Goal: Navigation & Orientation: Find specific page/section

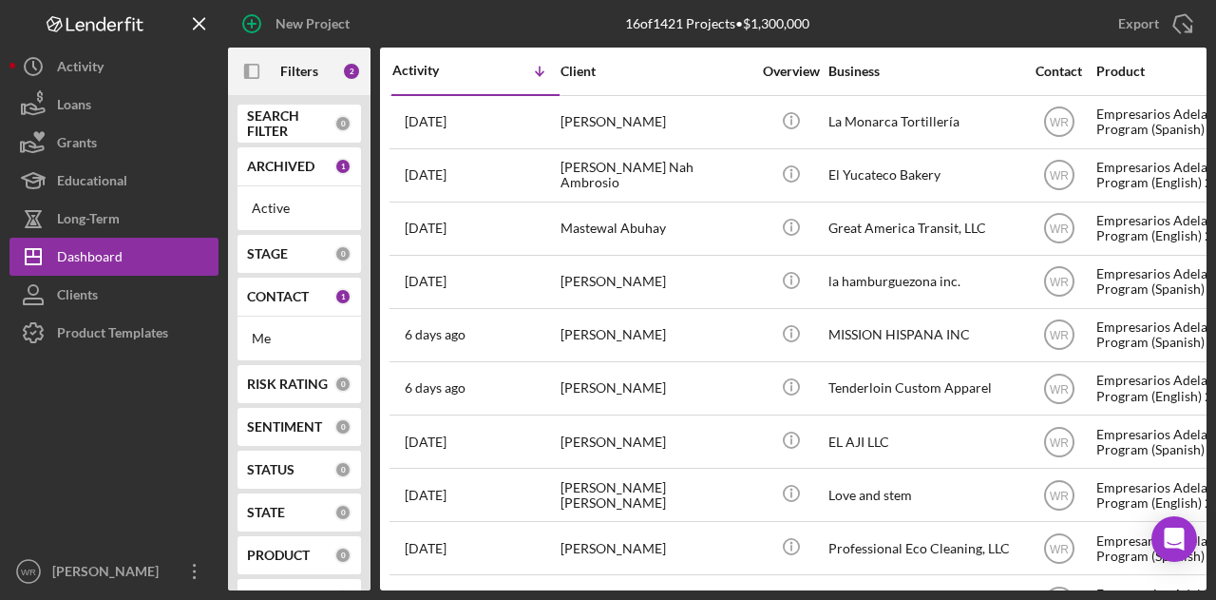
scroll to position [190, 0]
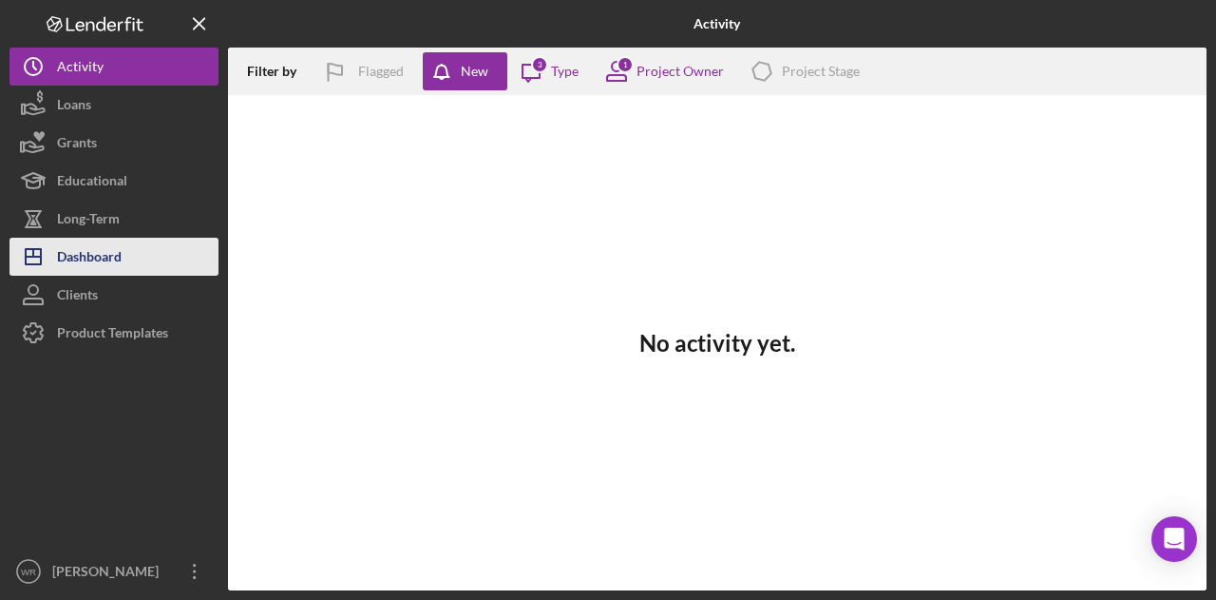
click at [139, 248] on button "Icon/Dashboard Dashboard" at bounding box center [114, 257] width 209 height 38
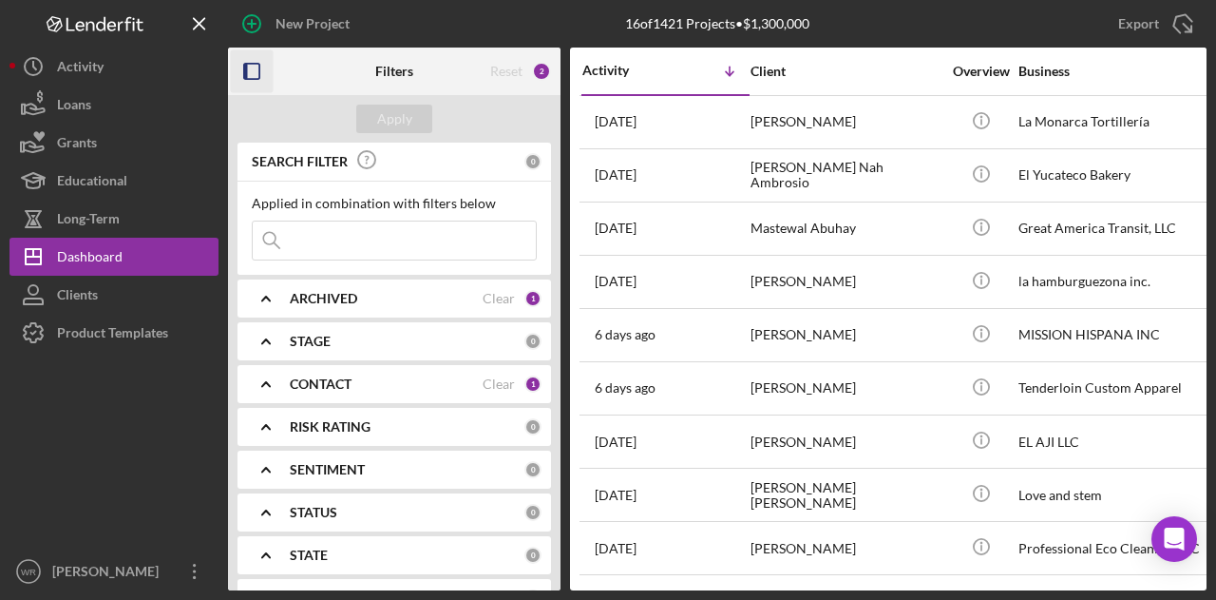
click at [244, 71] on rect "button" at bounding box center [246, 71] width 4 height 15
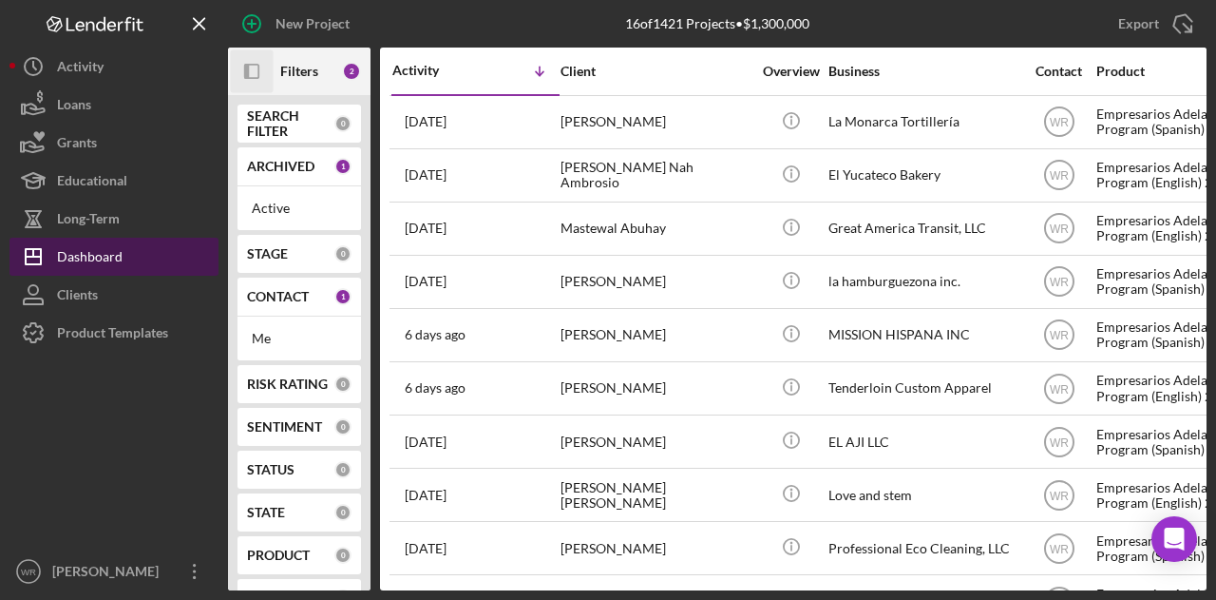
click at [106, 265] on div "Dashboard" at bounding box center [90, 259] width 66 height 43
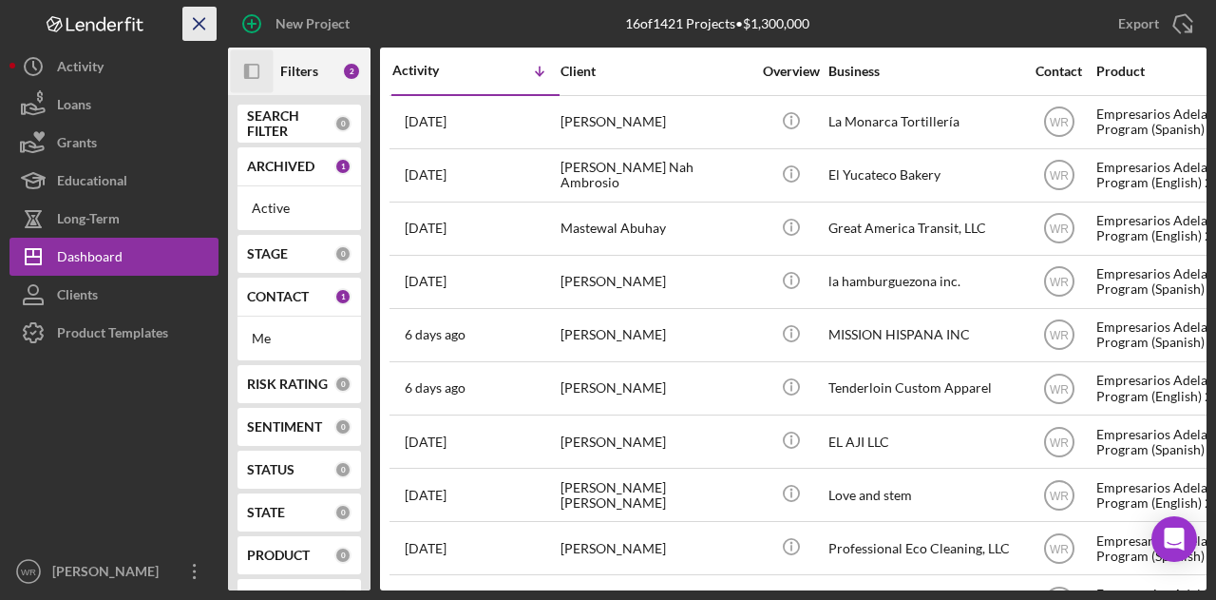
click at [208, 22] on icon "Icon/Menu Close" at bounding box center [200, 24] width 43 height 43
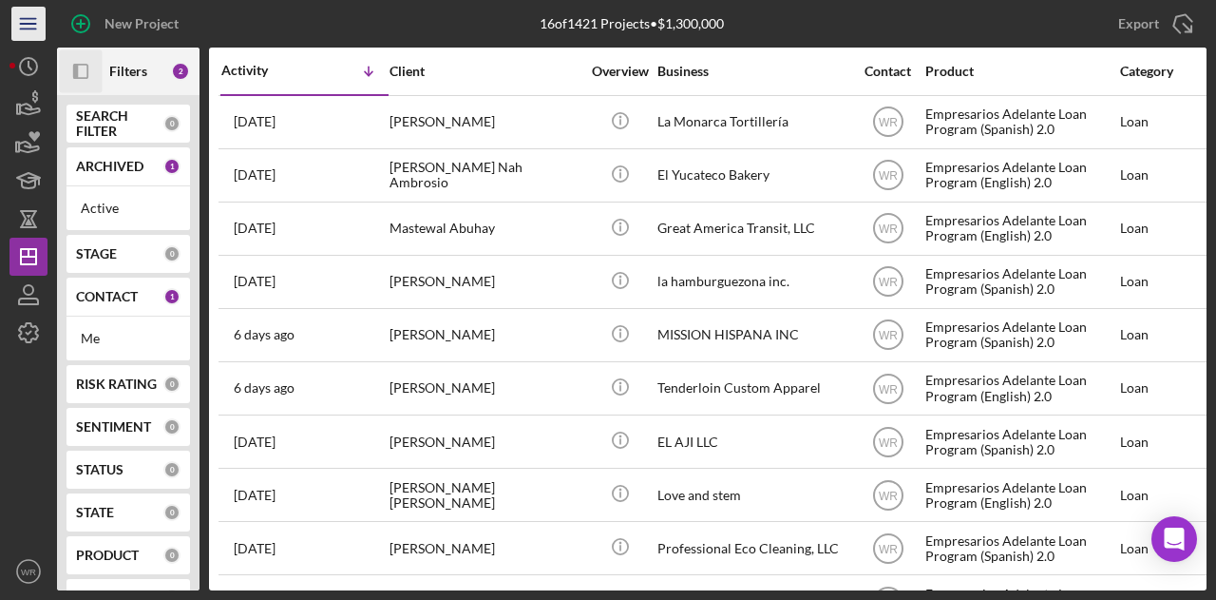
click at [25, 29] on line "button" at bounding box center [27, 29] width 15 height 0
